Goal: Transaction & Acquisition: Purchase product/service

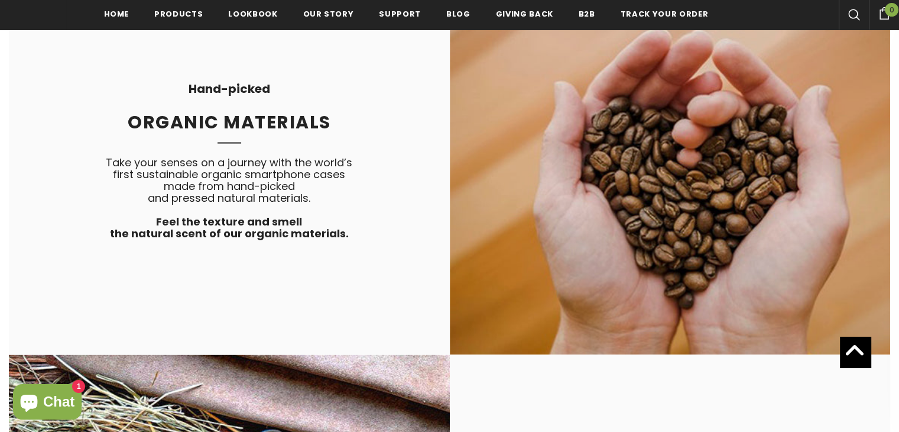
scroll to position [2379, 0]
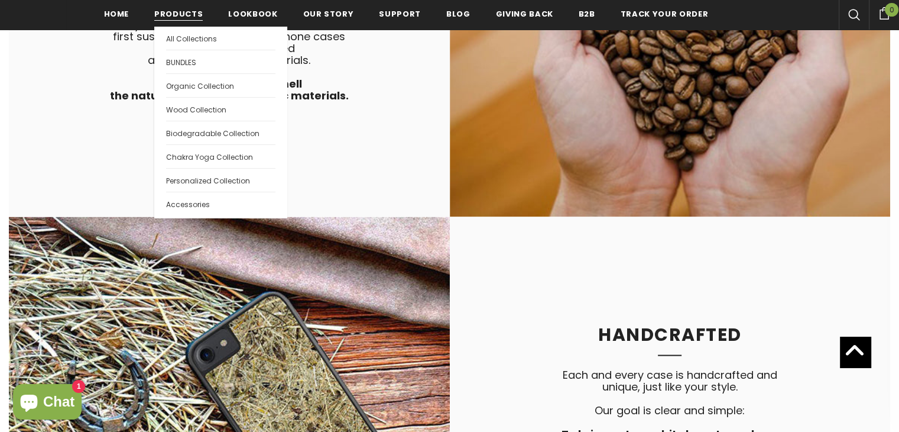
click at [163, 5] on link "Products" at bounding box center [178, 13] width 48 height 27
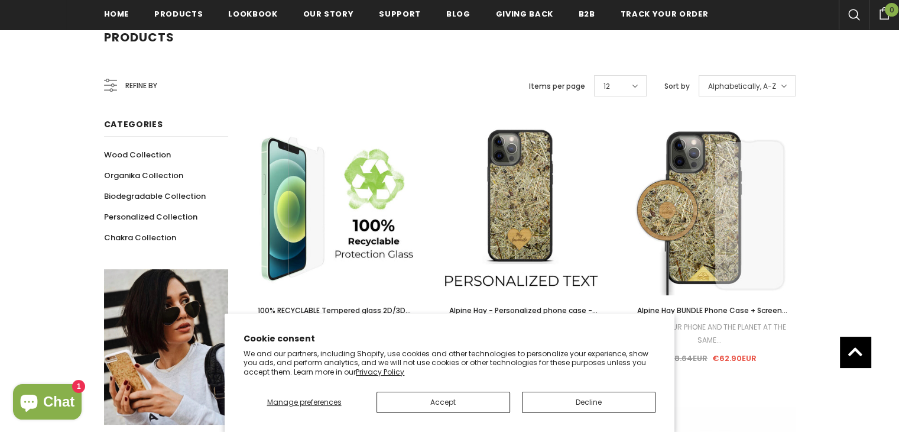
scroll to position [201, 0]
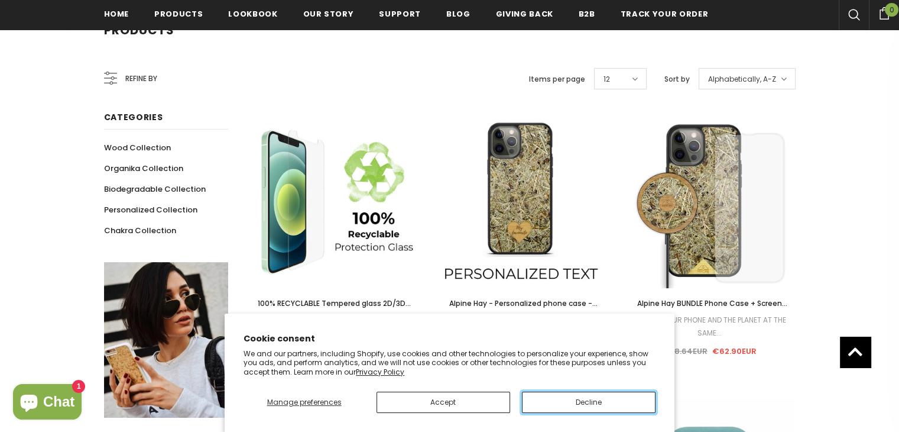
click at [541, 401] on button "Decline" at bounding box center [589, 401] width 134 height 21
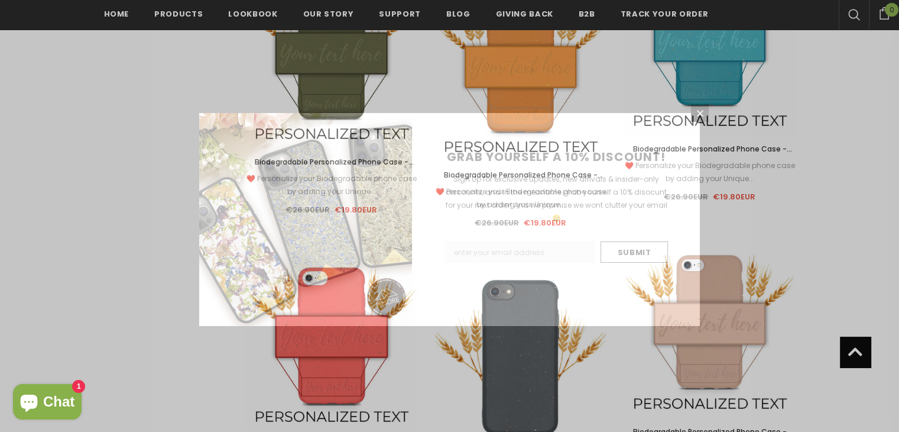
scroll to position [1530, 0]
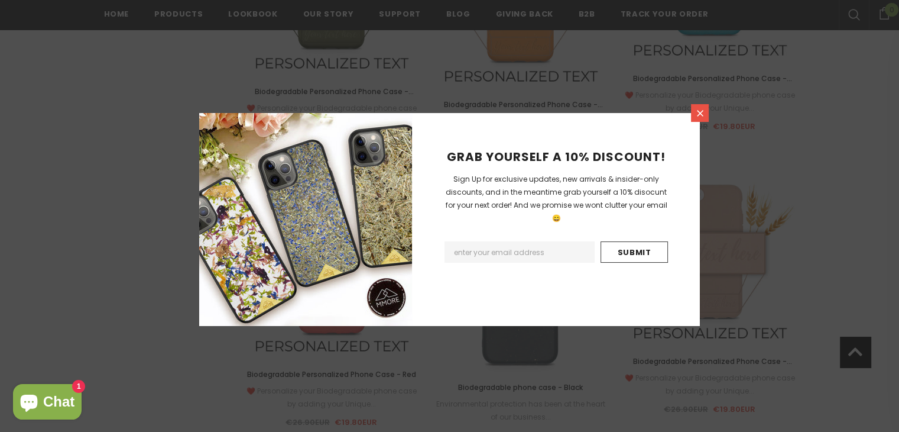
click at [699, 116] on icon at bounding box center [700, 113] width 10 height 10
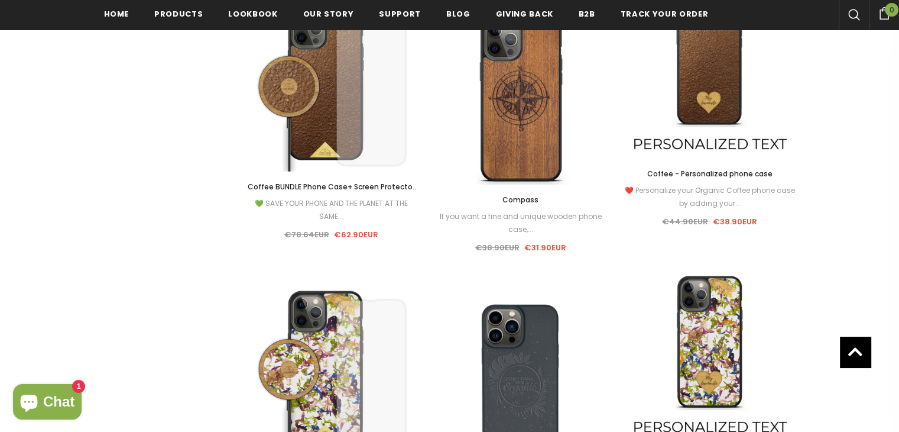
scroll to position [3415, 0]
